Goal: Navigation & Orientation: Find specific page/section

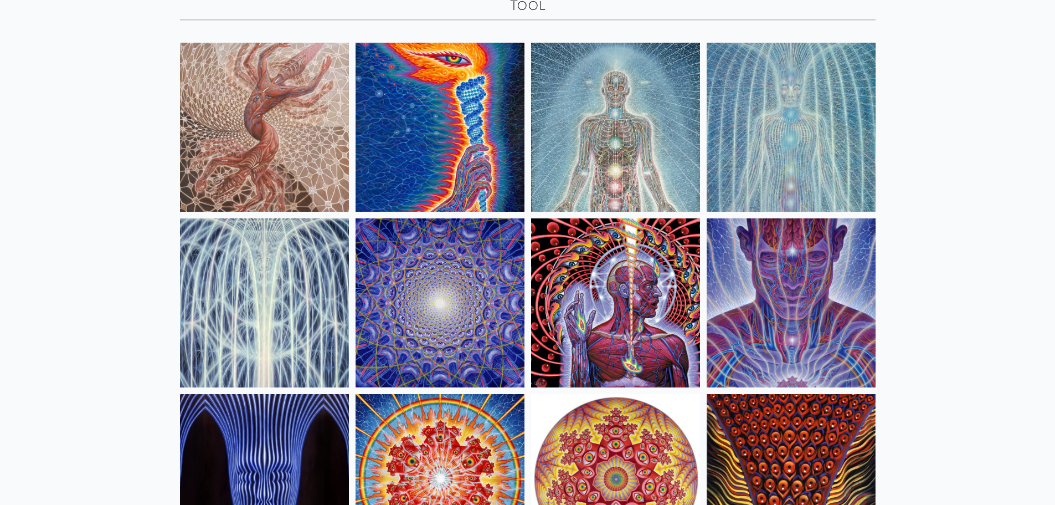
scroll to position [80, 0]
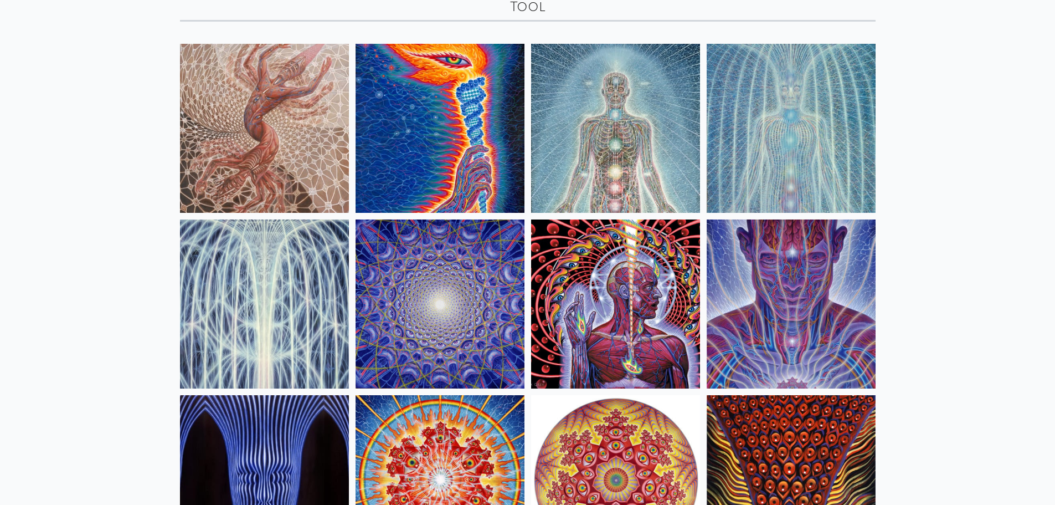
click at [291, 152] on img at bounding box center [264, 128] width 169 height 169
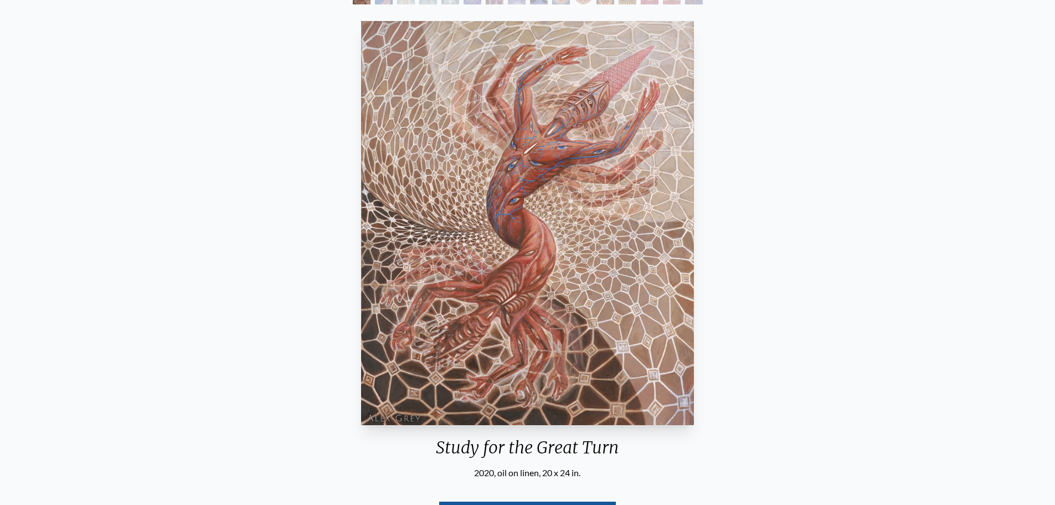
scroll to position [276, 0]
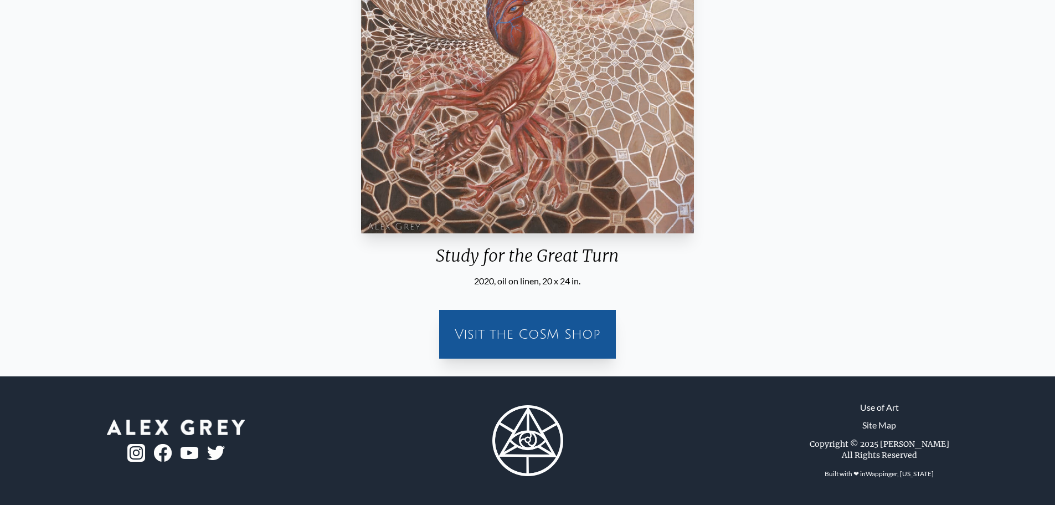
click at [528, 332] on div "Visit the CoSM Shop" at bounding box center [527, 333] width 163 height 35
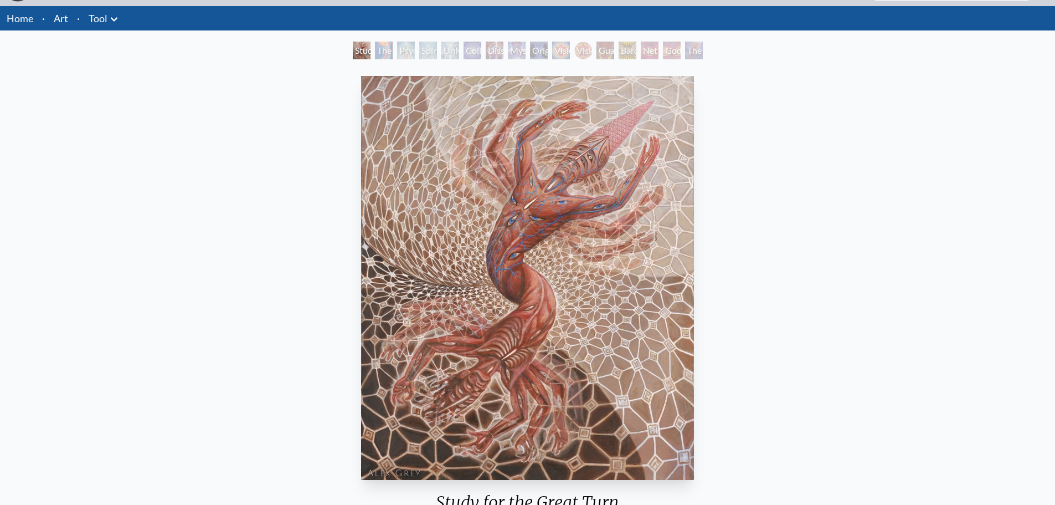
scroll to position [0, 0]
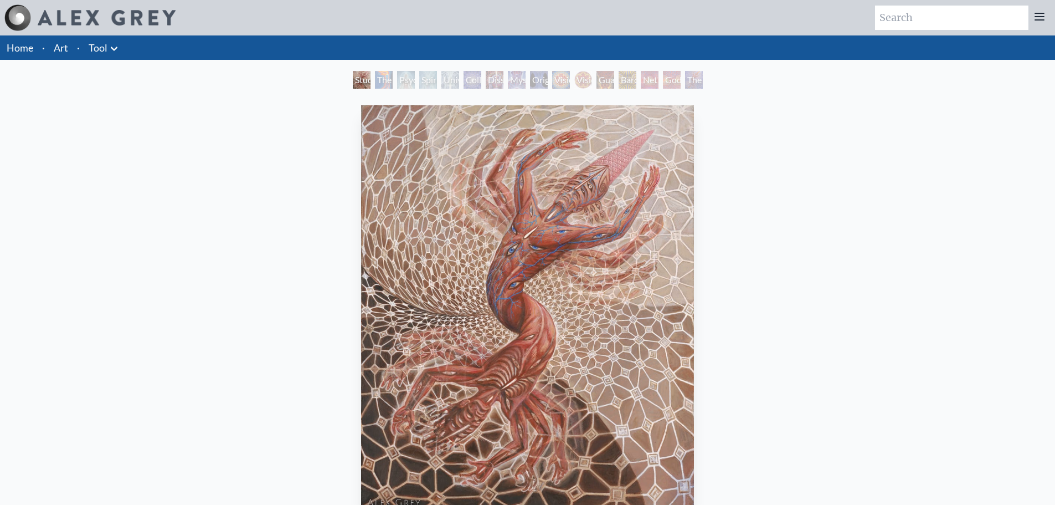
click at [110, 51] on icon at bounding box center [113, 48] width 13 height 13
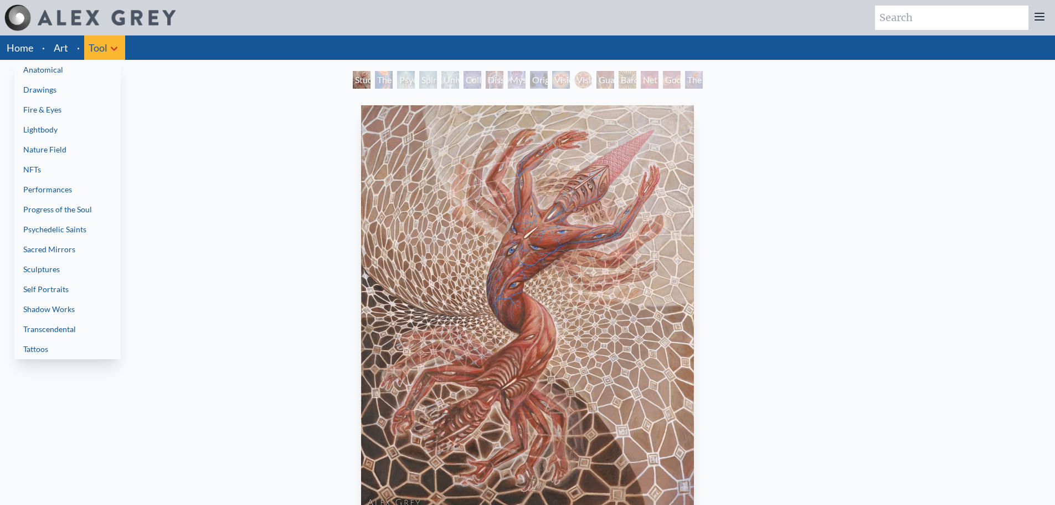
click at [1045, 18] on div at bounding box center [527, 252] width 1055 height 505
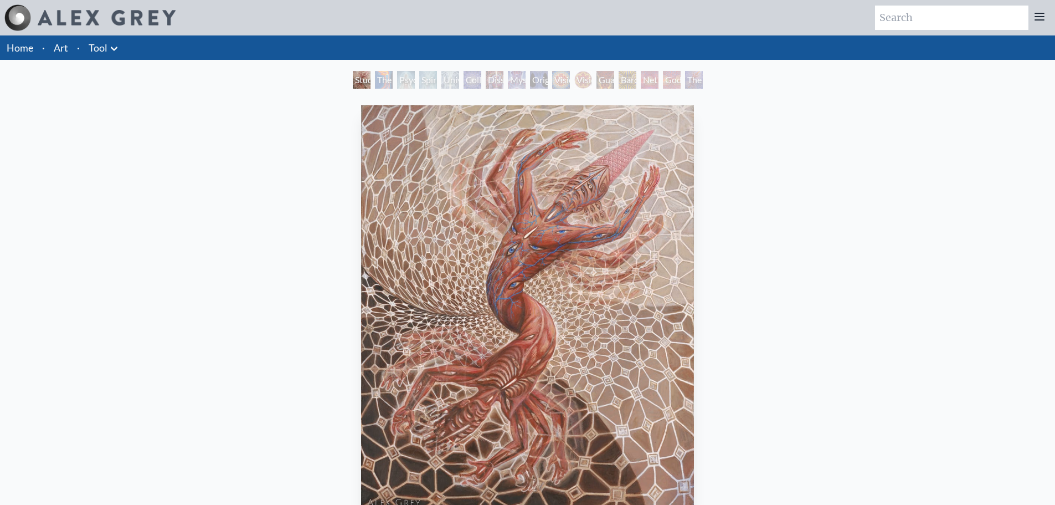
click at [1043, 20] on icon at bounding box center [1039, 16] width 9 height 7
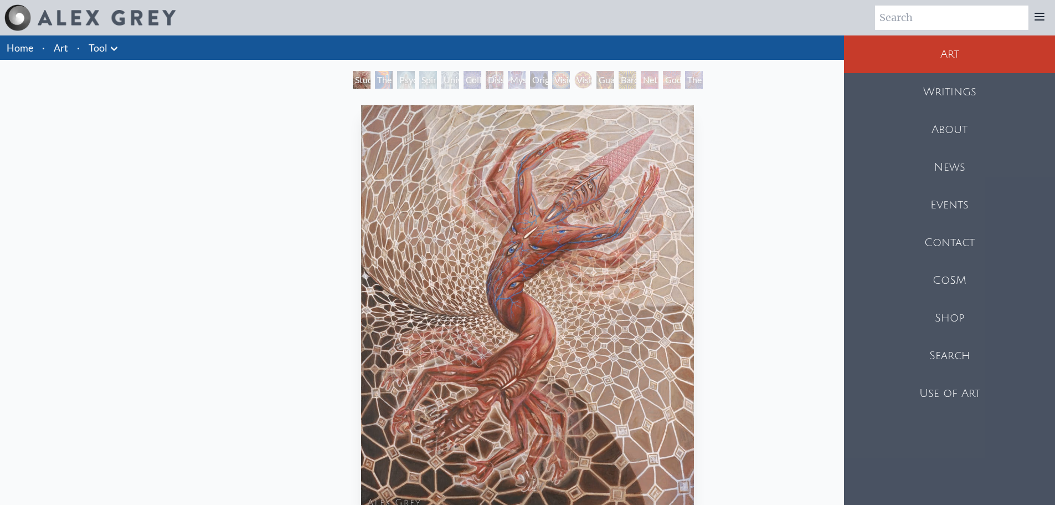
click at [952, 310] on div "Shop" at bounding box center [949, 318] width 211 height 38
